Goal: Navigation & Orientation: Find specific page/section

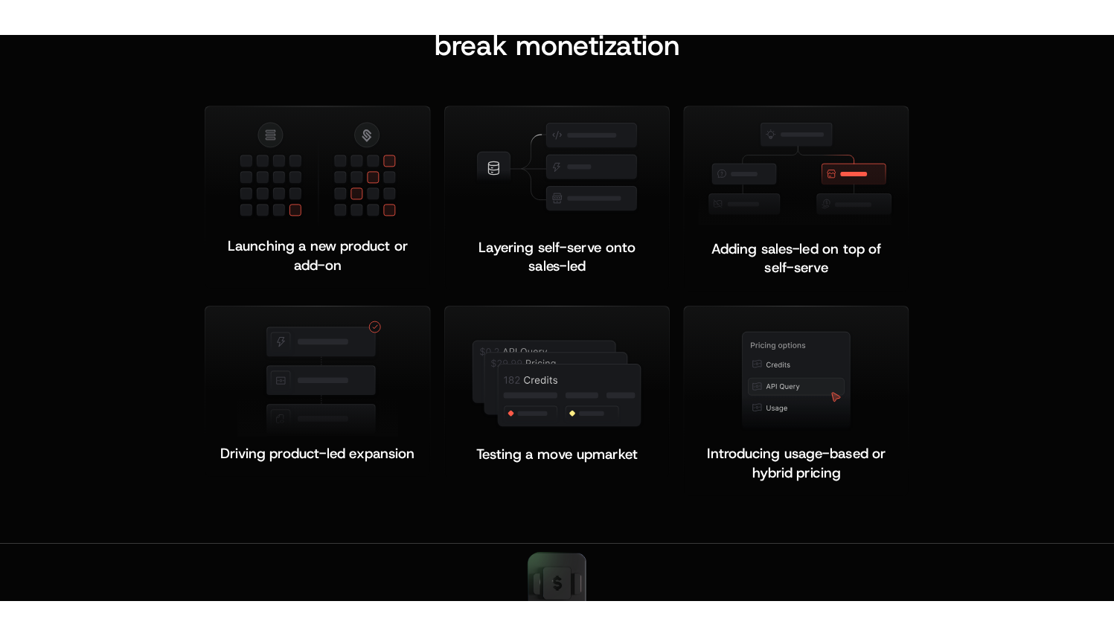
scroll to position [2891, 0]
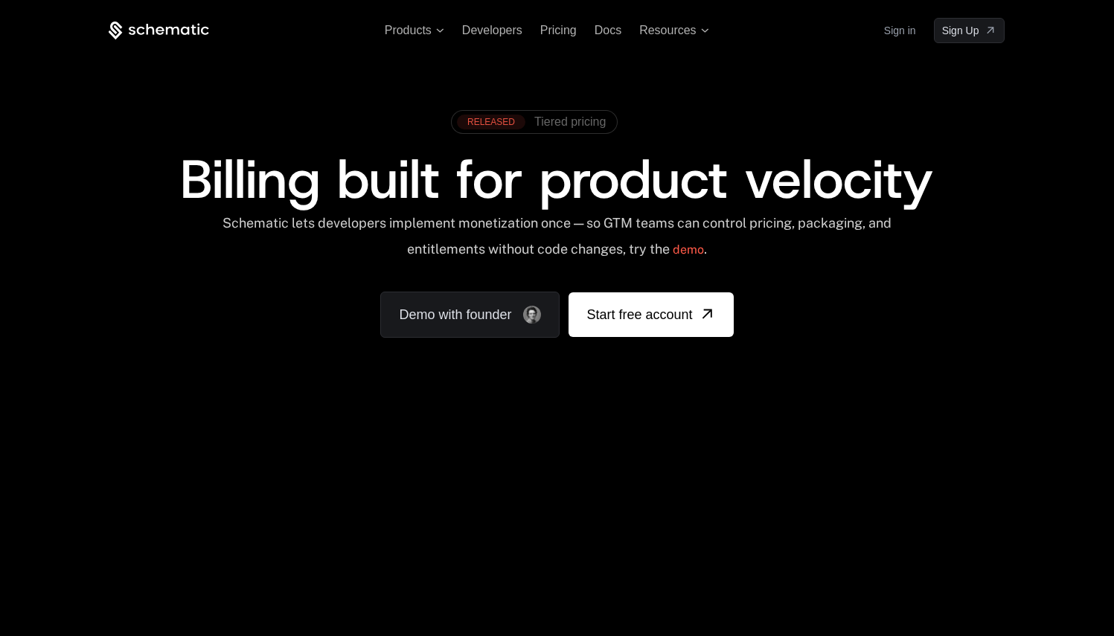
click at [566, 130] on span at bounding box center [534, 122] width 165 height 22
click at [571, 114] on span at bounding box center [534, 122] width 165 height 22
click at [562, 118] on span "Tiered pricing" at bounding box center [569, 121] width 71 height 13
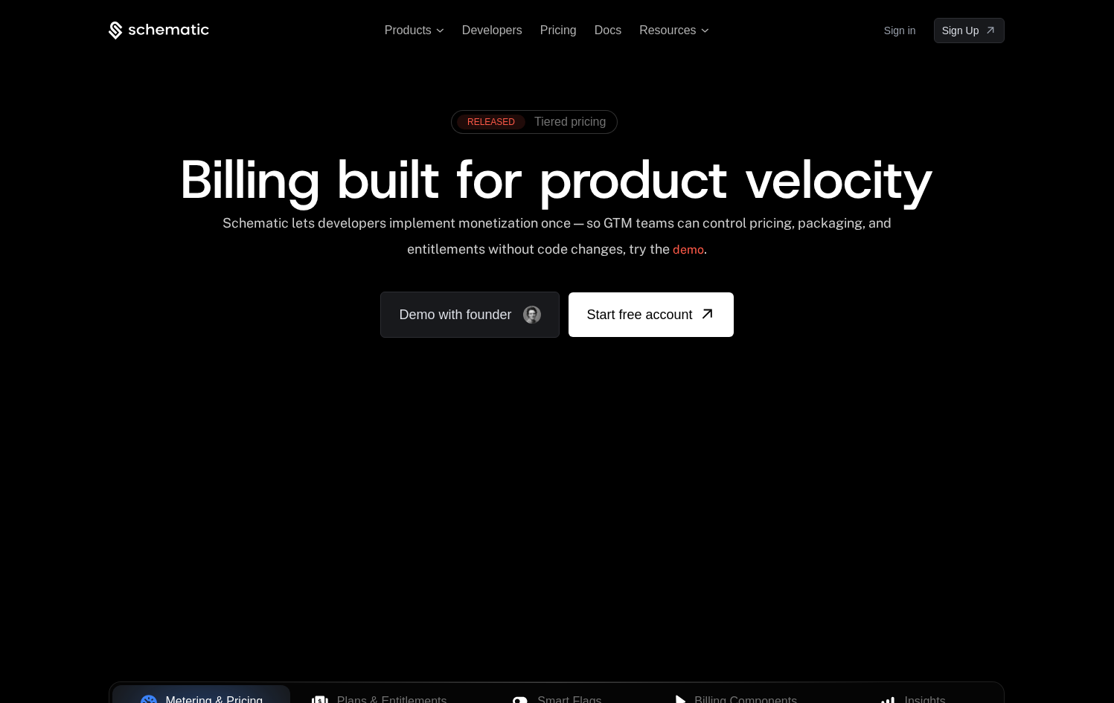
scroll to position [72, 0]
